Goal: Complete application form

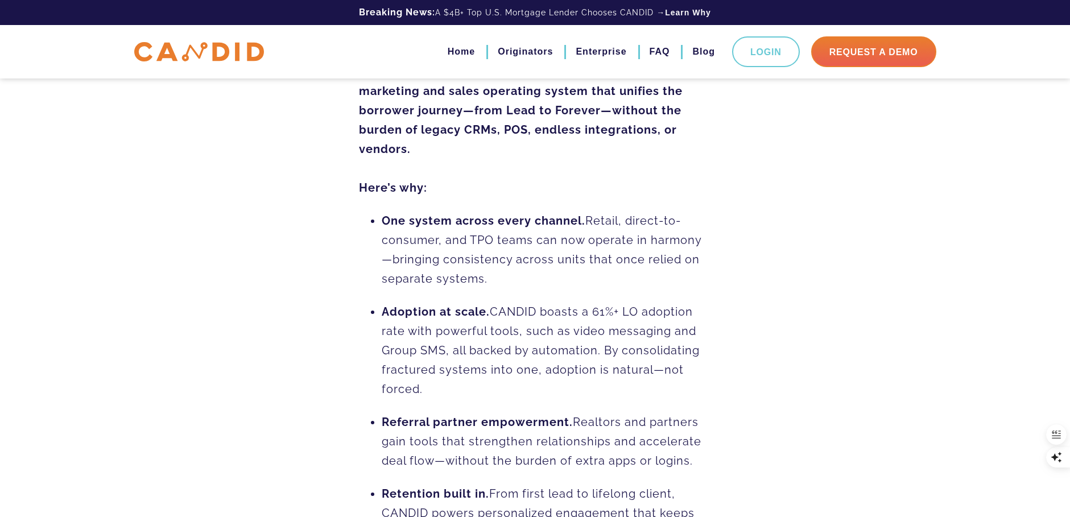
scroll to position [967, 0]
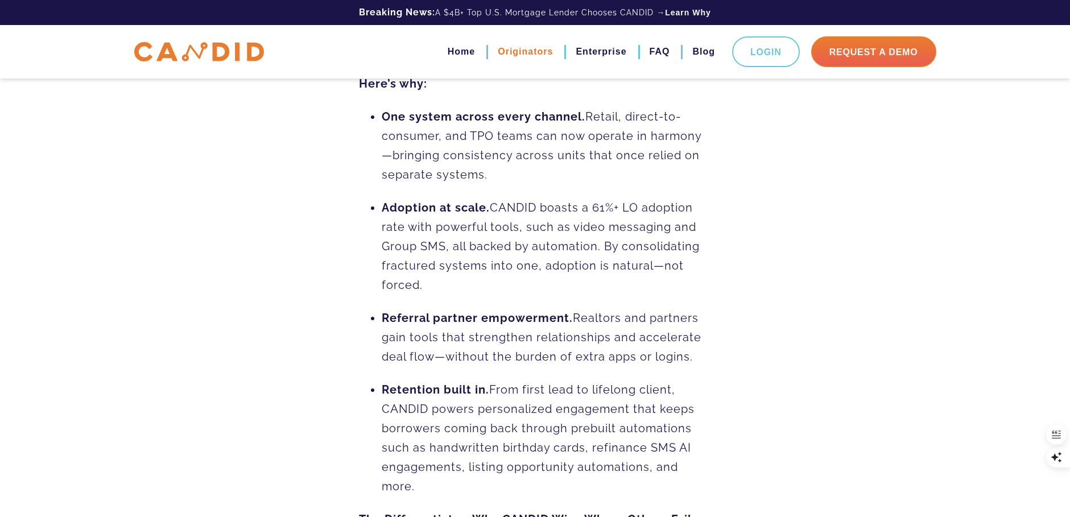
click at [518, 54] on link "Originators" at bounding box center [525, 51] width 55 height 19
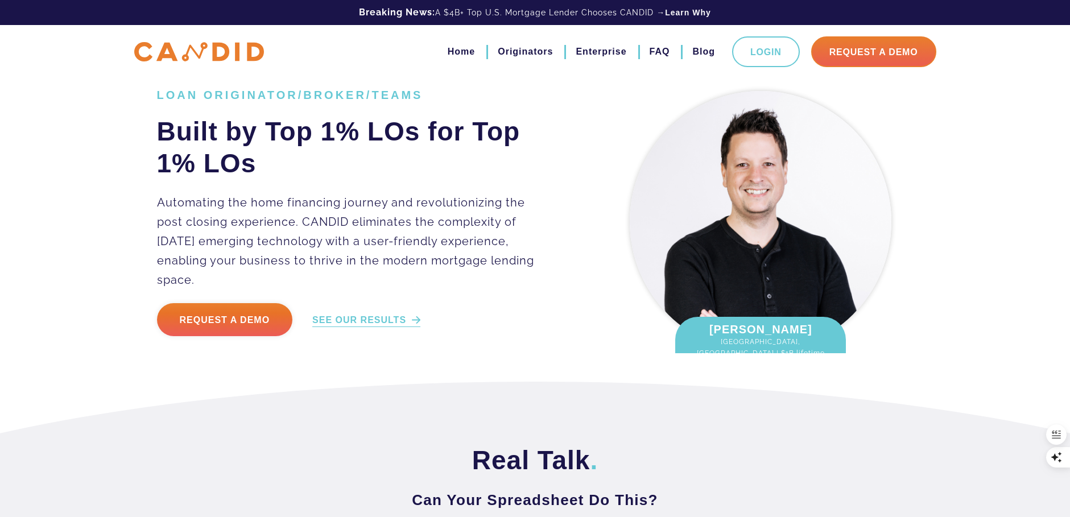
click at [366, 315] on link "SEE OUR RESULTS" at bounding box center [366, 320] width 108 height 13
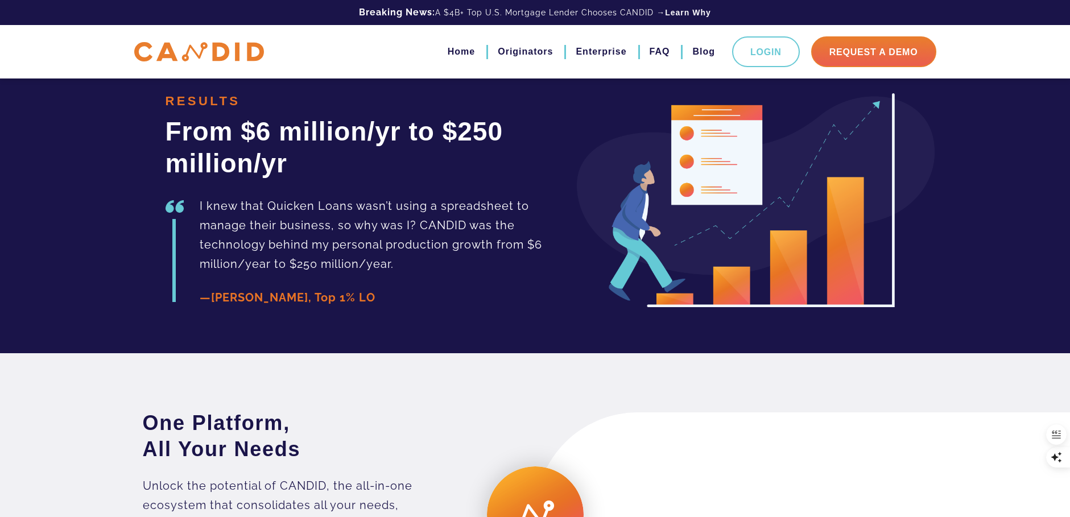
scroll to position [2663, 0]
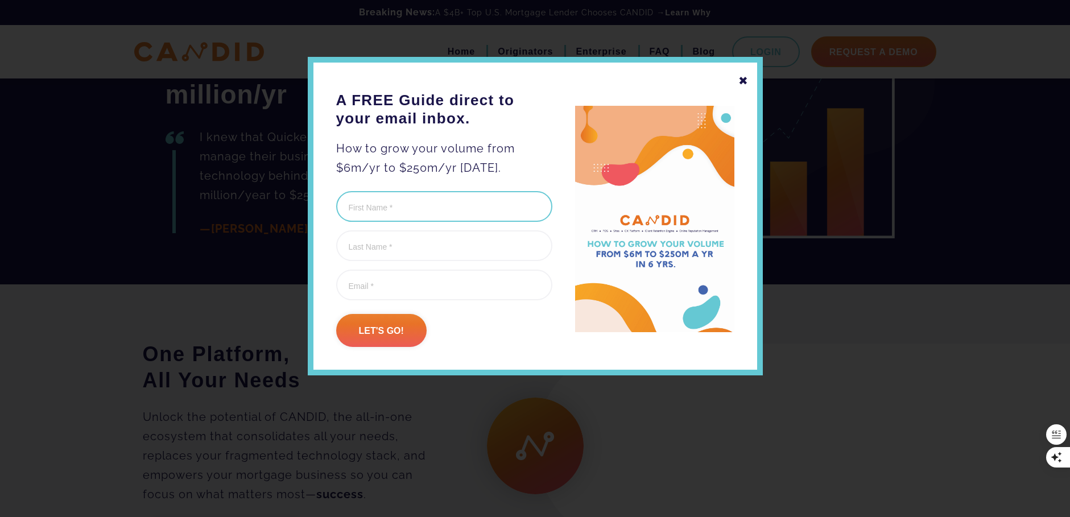
click at [396, 211] on input "First Name (Required)" at bounding box center [444, 206] width 216 height 31
type input "Jarrod"
type input "Fassio"
type input "jarrod@jarrodfassio.com"
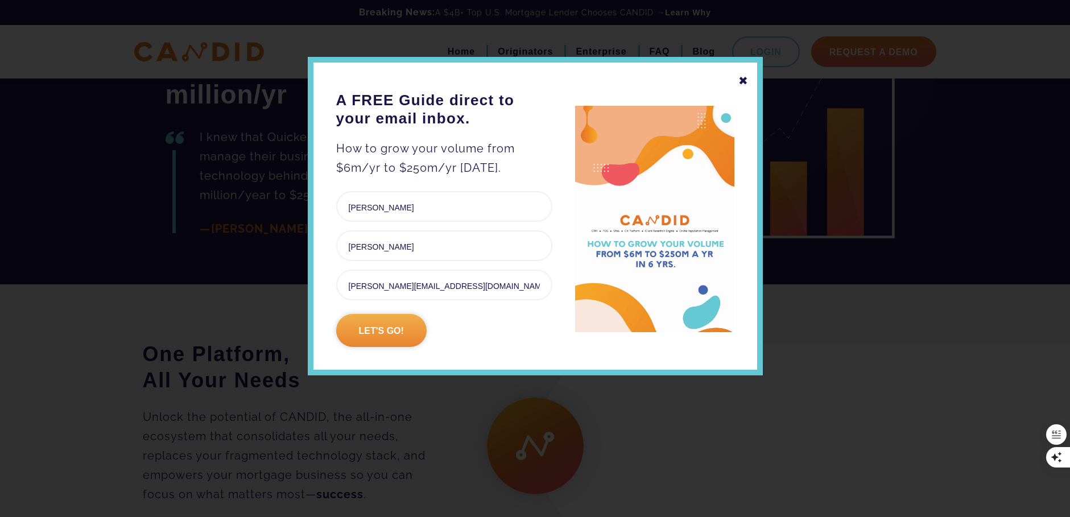
click at [399, 333] on input "Let's go!" at bounding box center [381, 330] width 90 height 33
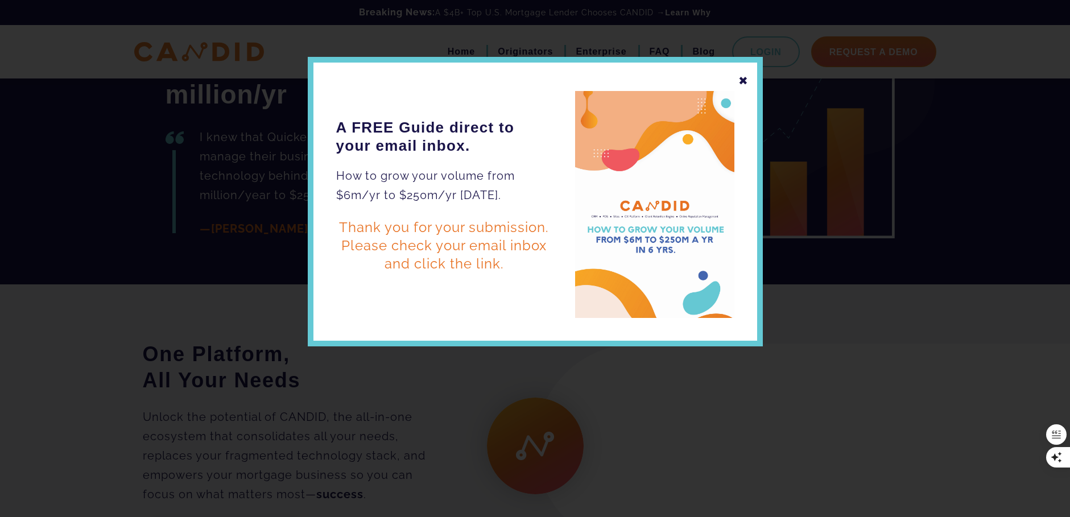
scroll to position [2825, 0]
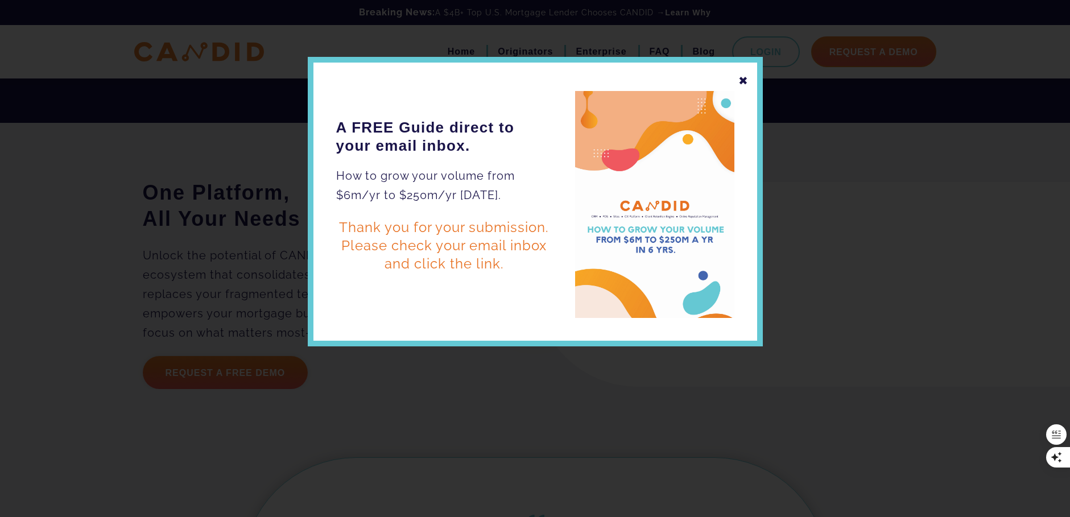
click at [741, 83] on div "✖" at bounding box center [743, 80] width 10 height 19
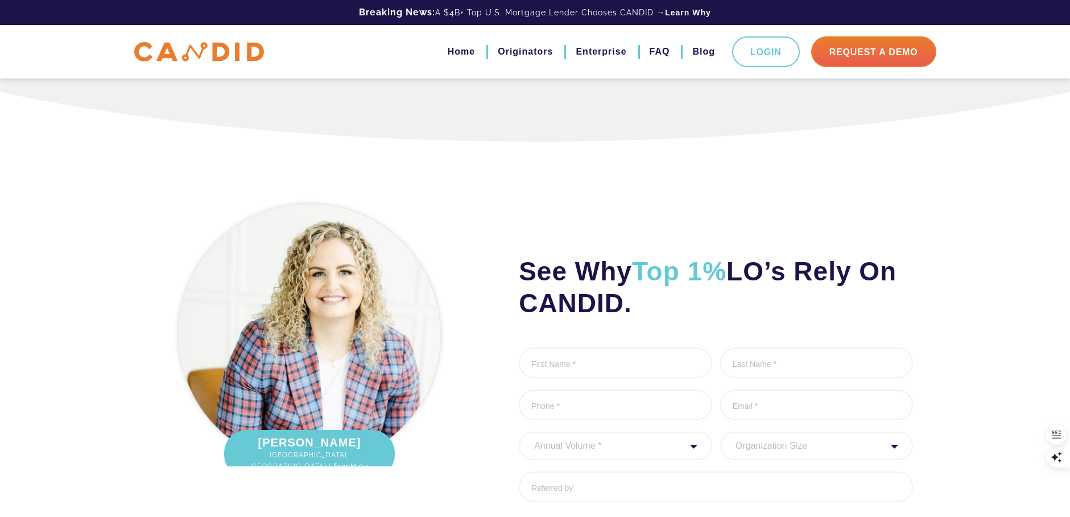
scroll to position [3379, 0]
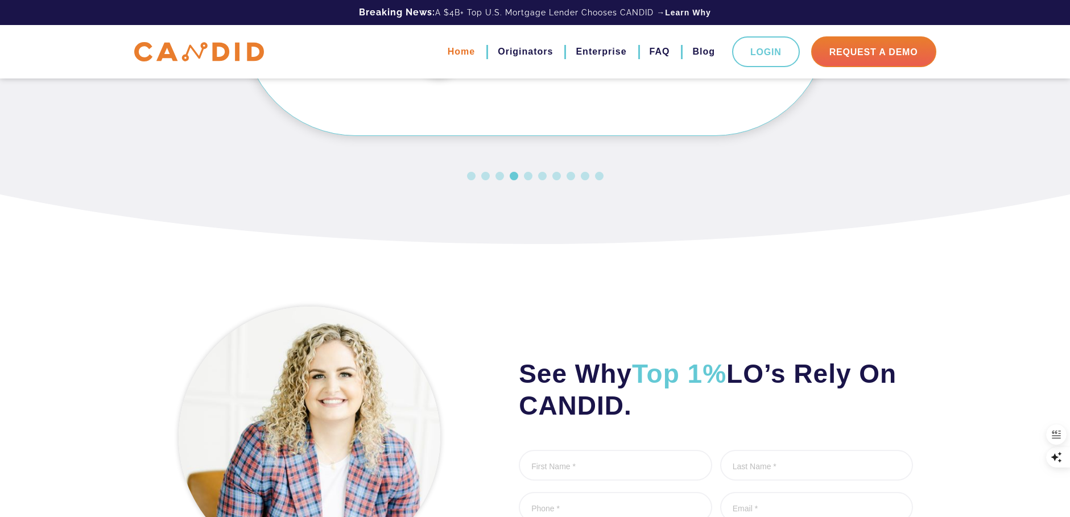
click at [467, 48] on link "Home" at bounding box center [461, 51] width 27 height 19
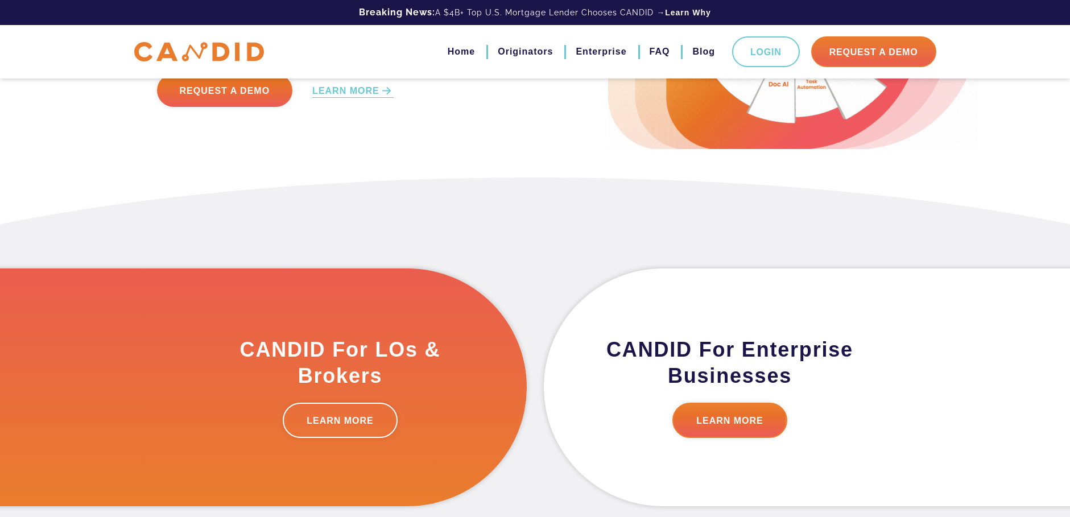
scroll to position [57, 0]
